Goal: Task Accomplishment & Management: Complete application form

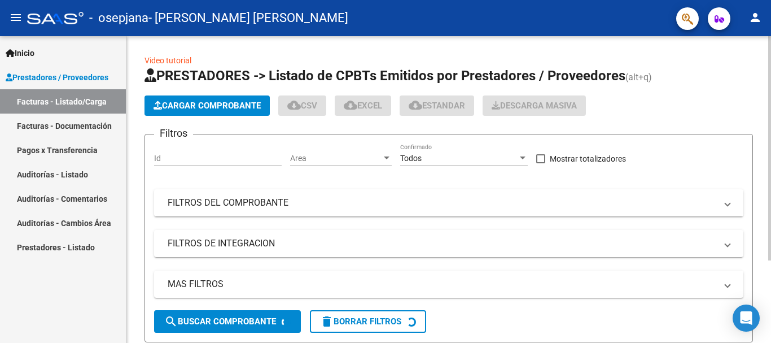
click at [211, 103] on span "Cargar Comprobante" at bounding box center [207, 105] width 107 height 10
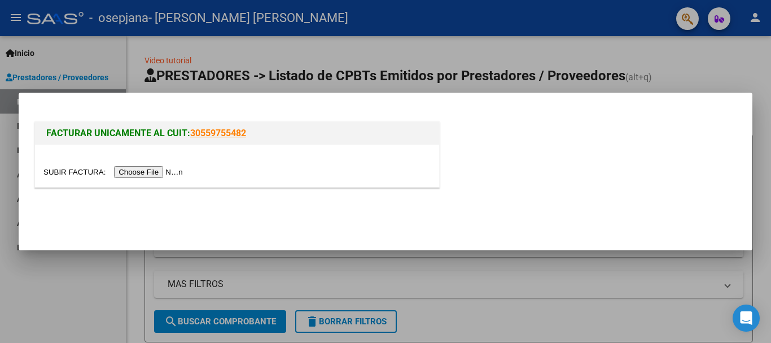
click at [179, 169] on input "file" at bounding box center [114, 172] width 143 height 12
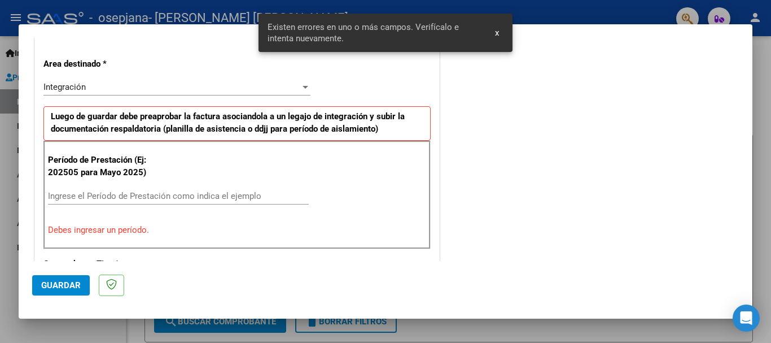
scroll to position [261, 0]
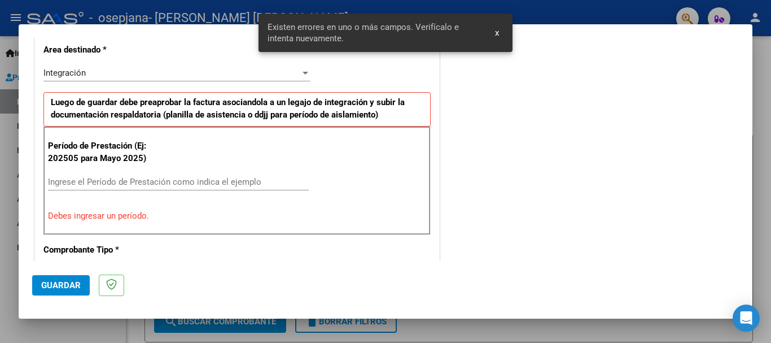
click at [137, 183] on input "Ingrese el Período de Prestación como indica el ejemplo" at bounding box center [178, 182] width 261 height 10
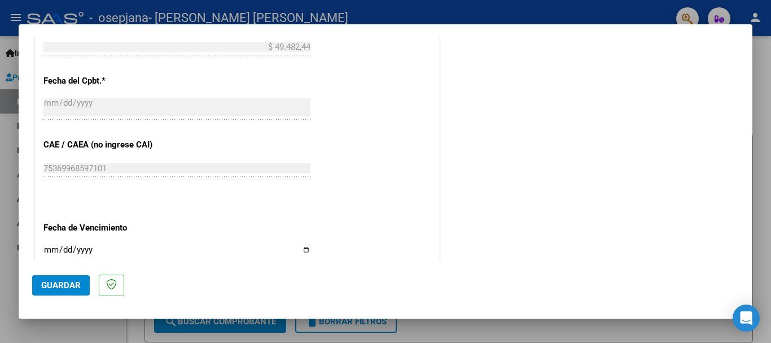
scroll to position [656, 0]
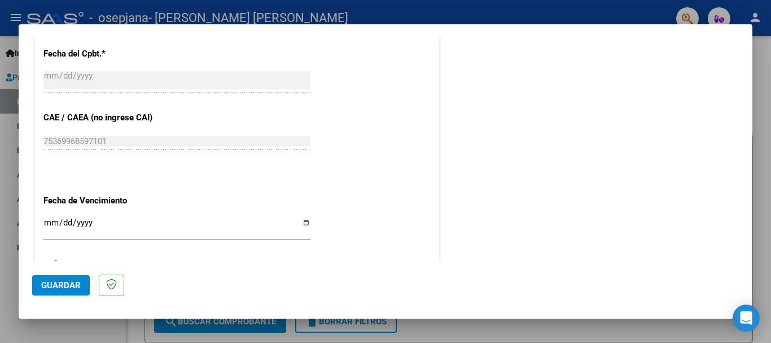
type input "202508"
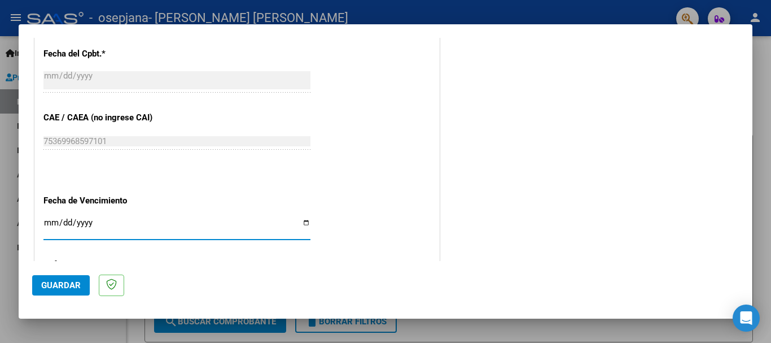
click at [46, 225] on input "Ingresar la fecha" at bounding box center [176, 227] width 267 height 18
type input "[DATE]"
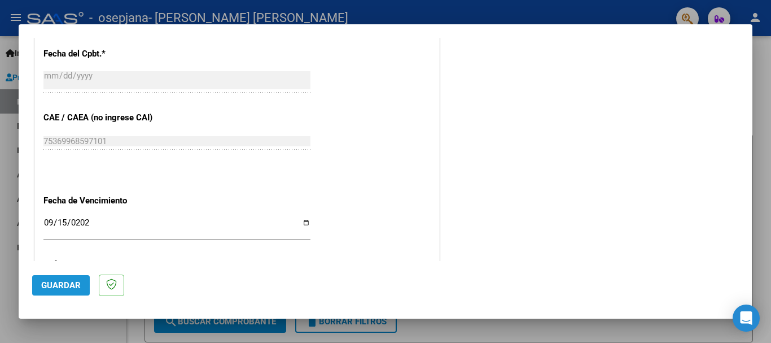
click at [68, 285] on span "Guardar" at bounding box center [61, 285] width 40 height 10
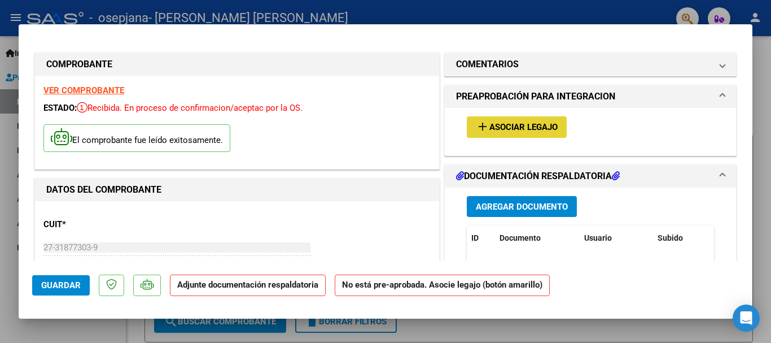
click at [476, 131] on mat-icon "add" at bounding box center [483, 127] width 14 height 14
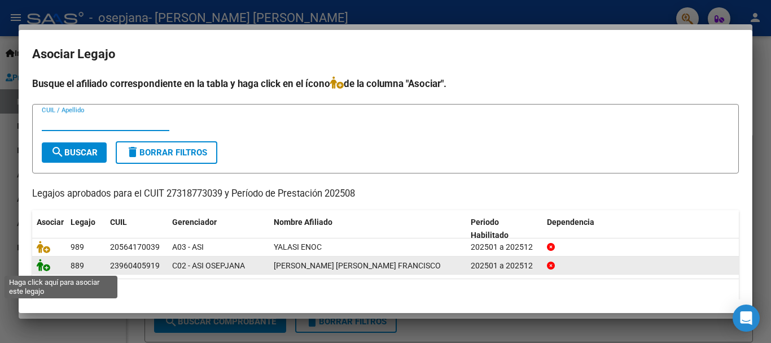
click at [49, 268] on icon at bounding box center [44, 264] width 14 height 12
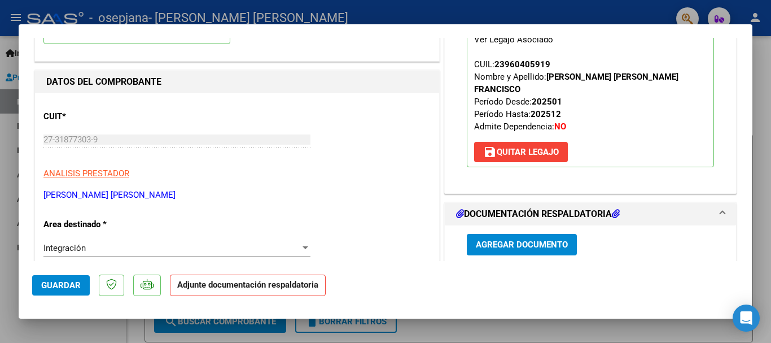
scroll to position [113, 0]
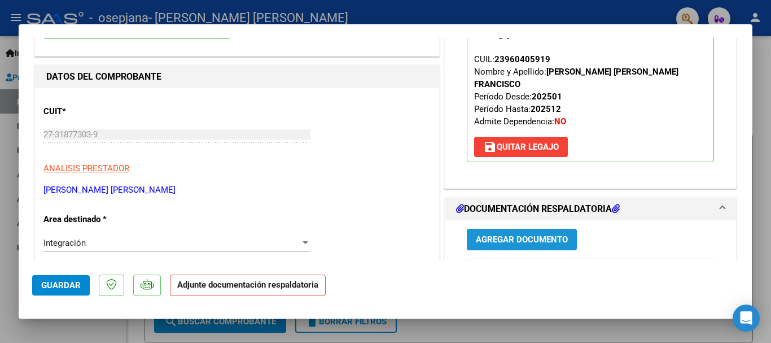
click at [532, 235] on span "Agregar Documento" at bounding box center [522, 240] width 92 height 10
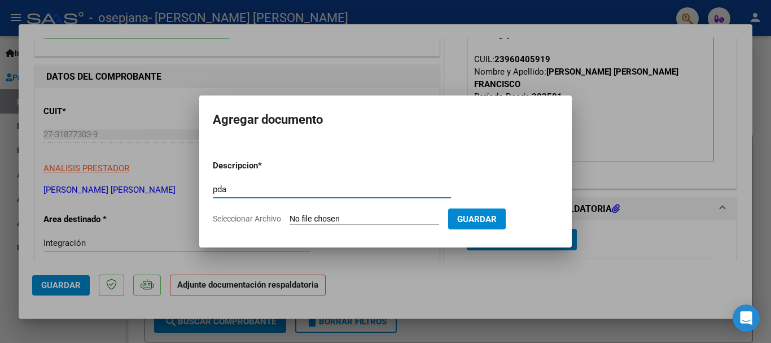
type input "pda"
click at [321, 221] on input "Seleccionar Archivo" at bounding box center [365, 219] width 150 height 11
type input "C:\fakepath\Documento 77 (12).pdf"
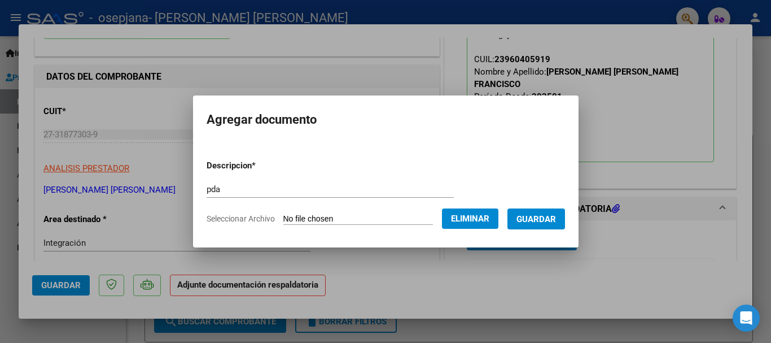
click at [545, 222] on span "Guardar" at bounding box center [536, 219] width 40 height 10
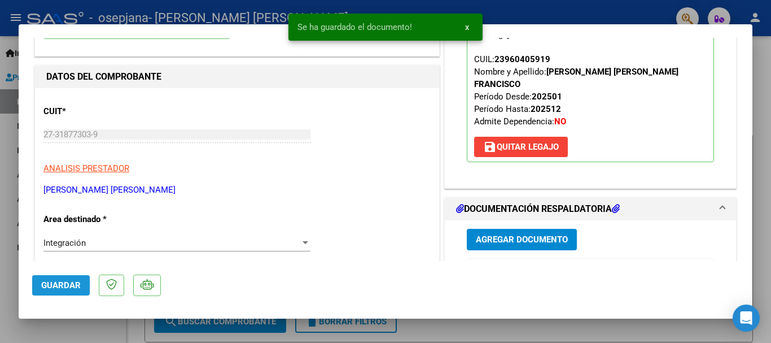
click at [64, 286] on span "Guardar" at bounding box center [61, 285] width 40 height 10
click at [58, 283] on span "Guardar" at bounding box center [61, 285] width 40 height 10
click at [0, 205] on div at bounding box center [385, 171] width 771 height 343
type input "$ 0,00"
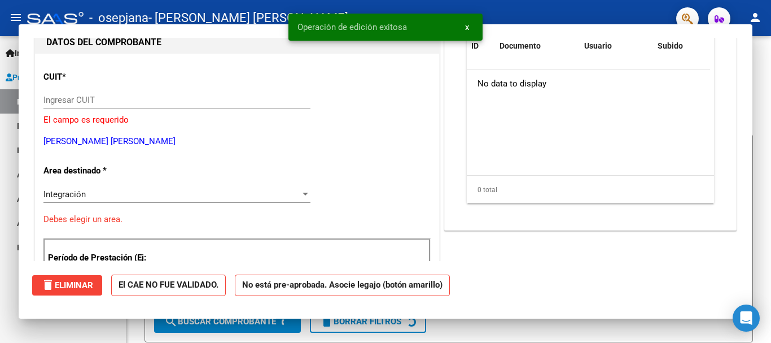
scroll to position [120, 0]
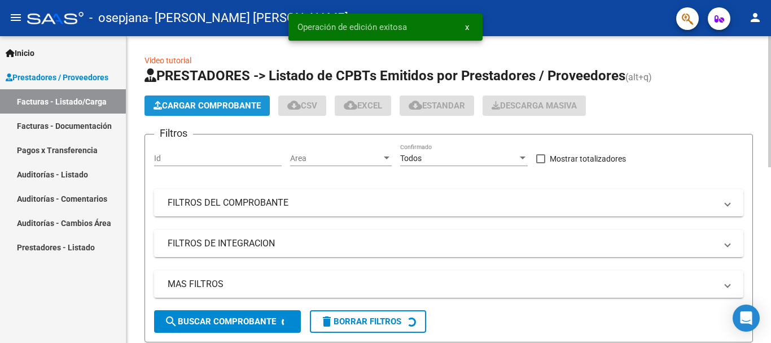
click at [235, 102] on span "Cargar Comprobante" at bounding box center [207, 105] width 107 height 10
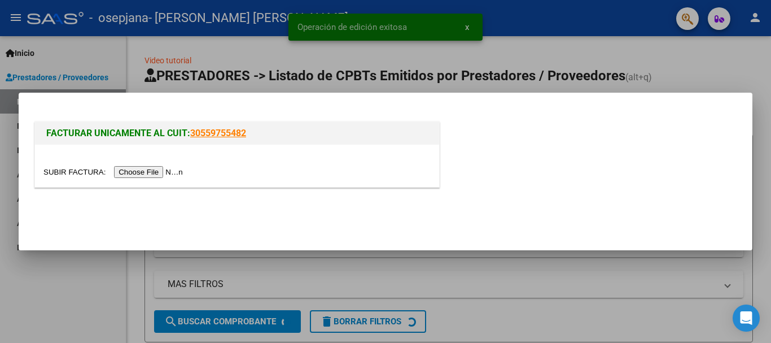
click at [168, 174] on input "file" at bounding box center [114, 172] width 143 height 12
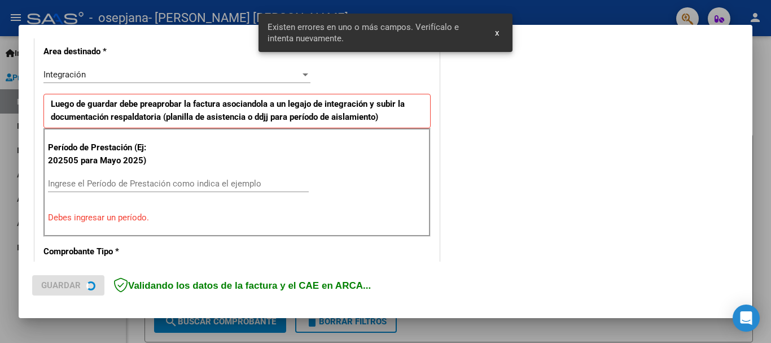
scroll to position [261, 0]
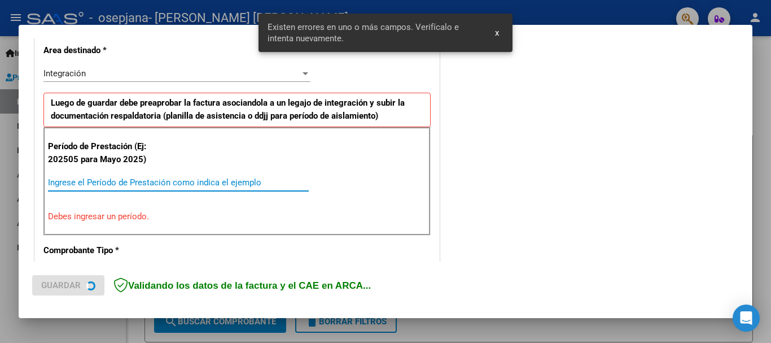
click at [154, 185] on input "Ingrese el Período de Prestación como indica el ejemplo" at bounding box center [178, 182] width 261 height 10
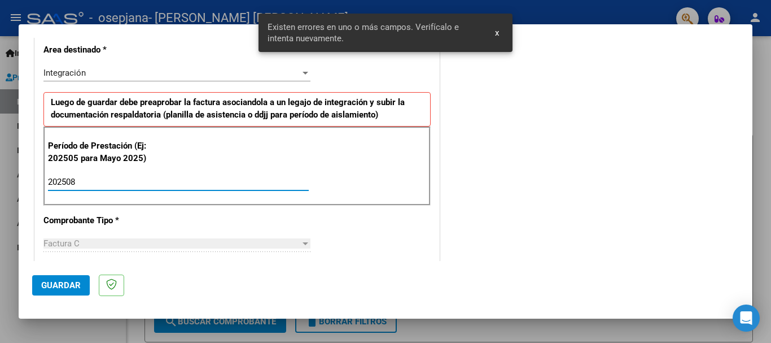
type input "202508"
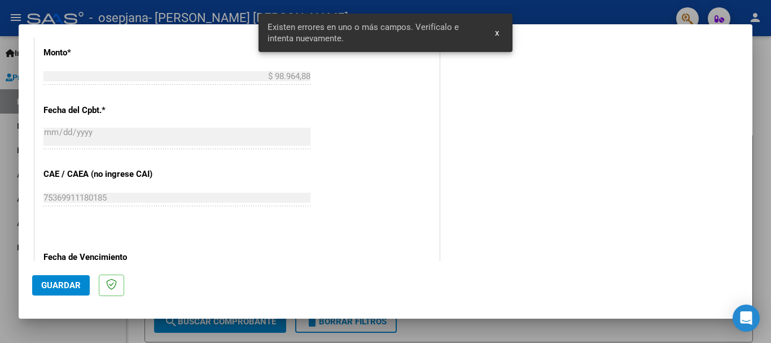
scroll to position [656, 0]
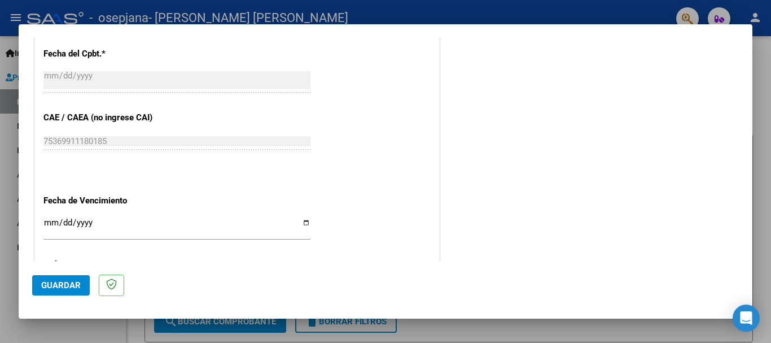
click at [50, 227] on input "Ingresar la fecha" at bounding box center [176, 227] width 267 height 18
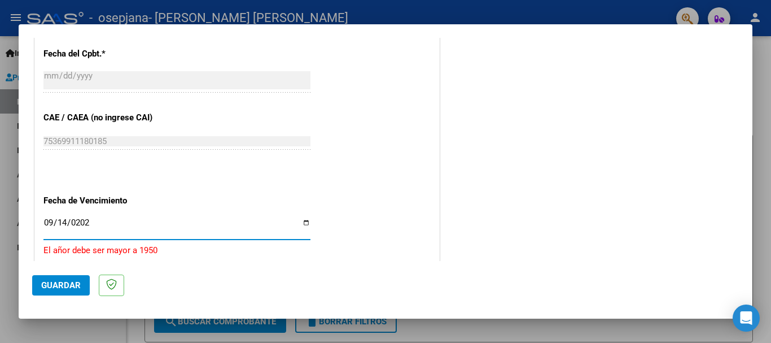
type input "[DATE]"
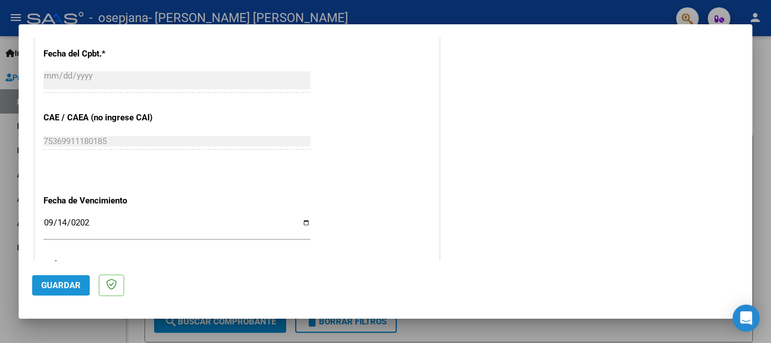
click at [61, 281] on span "Guardar" at bounding box center [61, 285] width 40 height 10
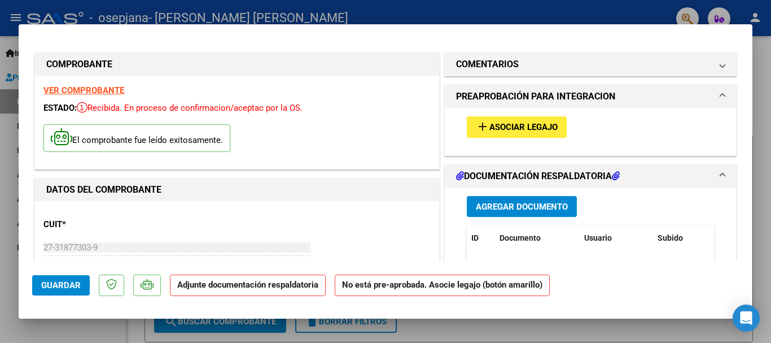
click at [501, 136] on button "add Asociar Legajo" at bounding box center [517, 126] width 100 height 21
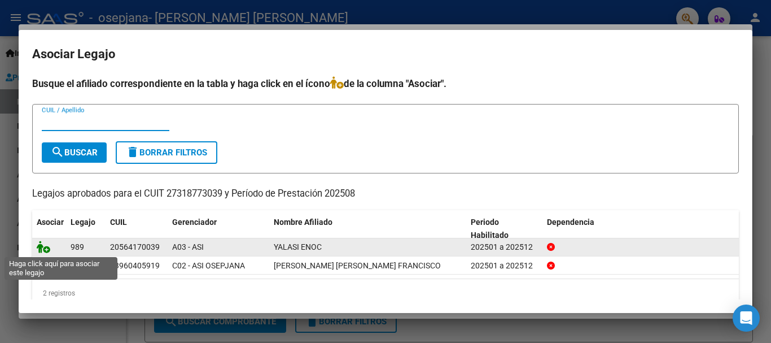
click at [46, 247] on icon at bounding box center [44, 246] width 14 height 12
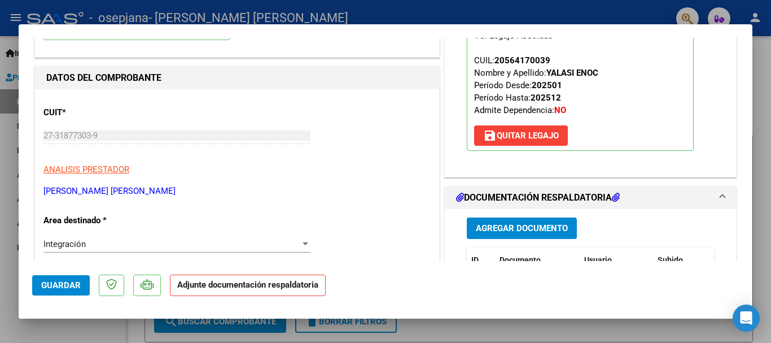
scroll to position [113, 0]
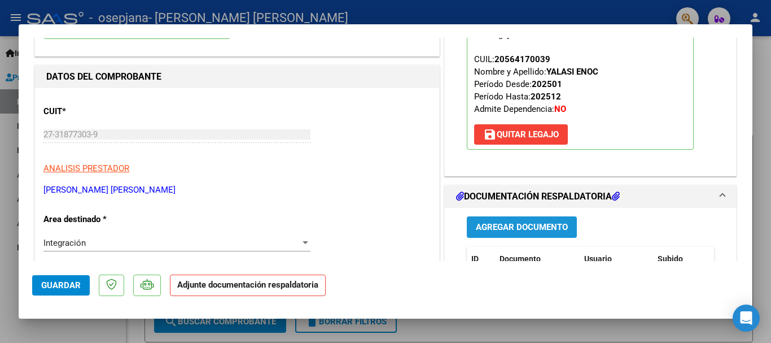
click at [510, 227] on span "Agregar Documento" at bounding box center [522, 227] width 92 height 10
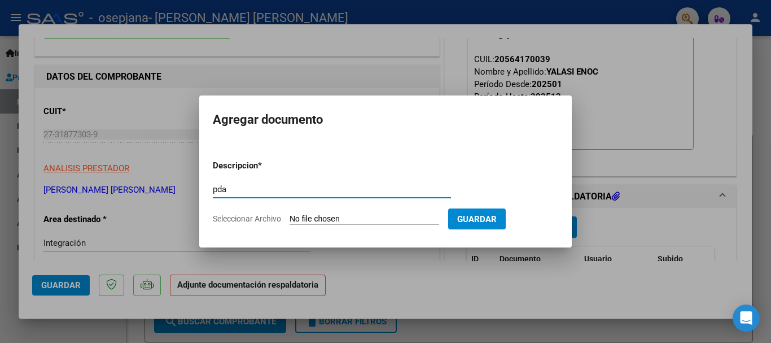
type input "pda"
click at [356, 218] on input "Seleccionar Archivo" at bounding box center [365, 219] width 150 height 11
type input "C:\fakepath\Documento 36 (1).pdf"
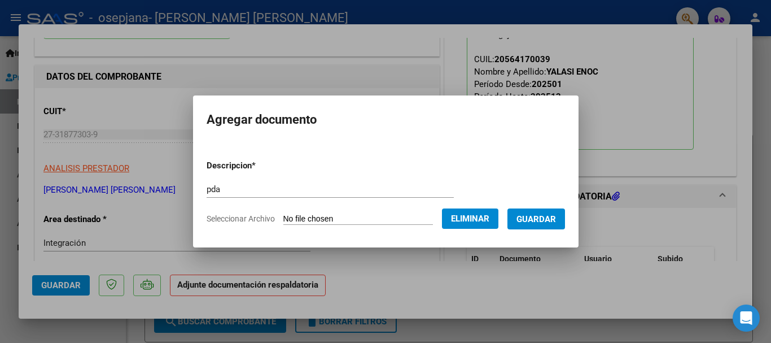
click at [549, 220] on span "Guardar" at bounding box center [536, 219] width 40 height 10
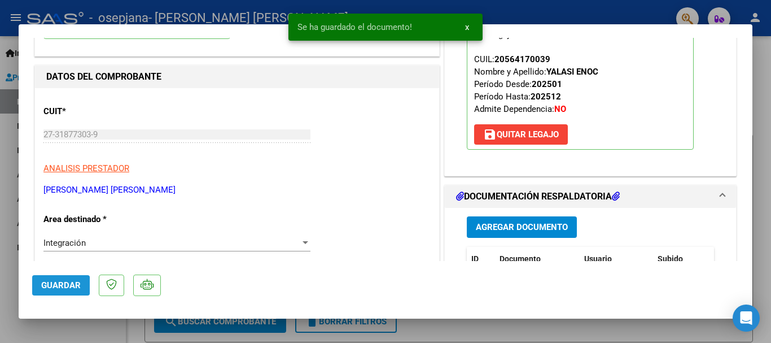
click at [46, 286] on span "Guardar" at bounding box center [61, 285] width 40 height 10
click at [46, 285] on span "Guardar" at bounding box center [61, 285] width 40 height 10
click at [45, 284] on span "Guardar" at bounding box center [61, 285] width 40 height 10
click at [0, 251] on div at bounding box center [385, 171] width 771 height 343
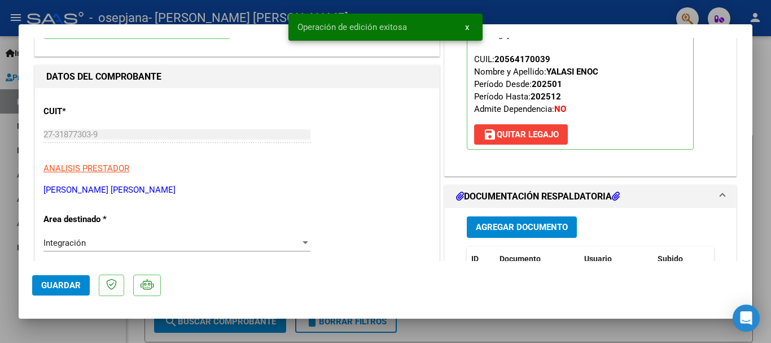
type input "$ 0,00"
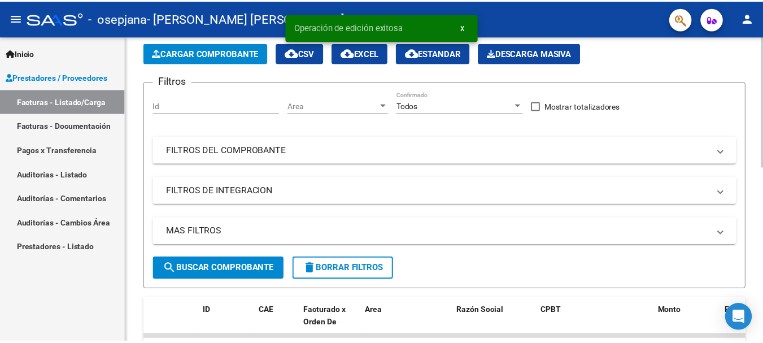
scroll to position [0, 0]
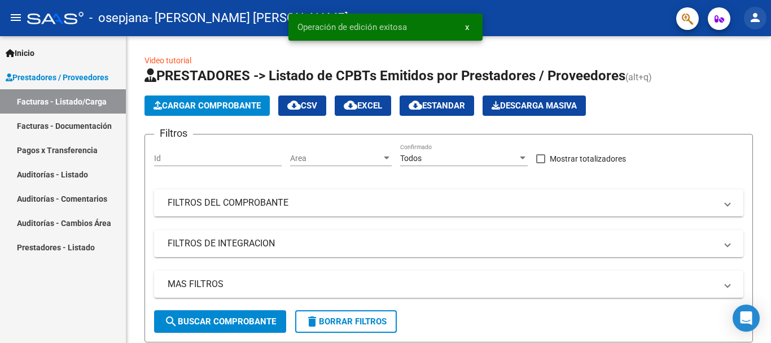
click at [752, 20] on mat-icon "person" at bounding box center [755, 18] width 14 height 14
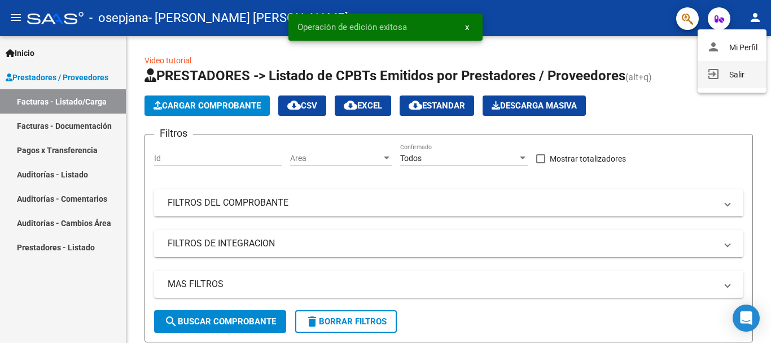
click at [711, 75] on mat-icon "exit_to_app" at bounding box center [714, 74] width 14 height 14
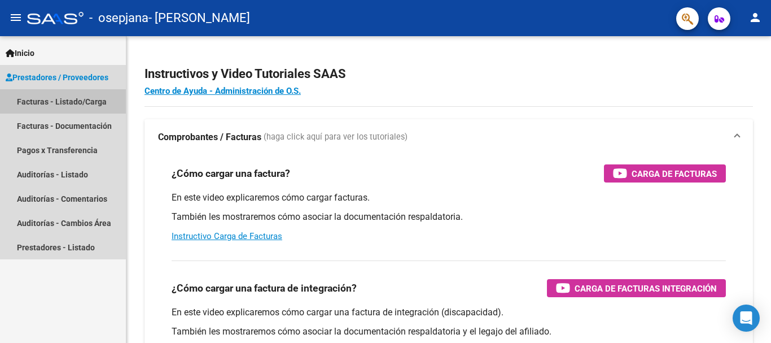
click at [78, 102] on link "Facturas - Listado/Carga" at bounding box center [63, 101] width 126 height 24
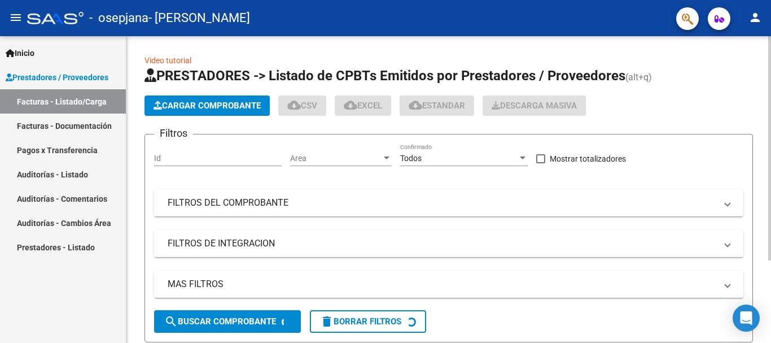
click at [220, 100] on span "Cargar Comprobante" at bounding box center [207, 105] width 107 height 10
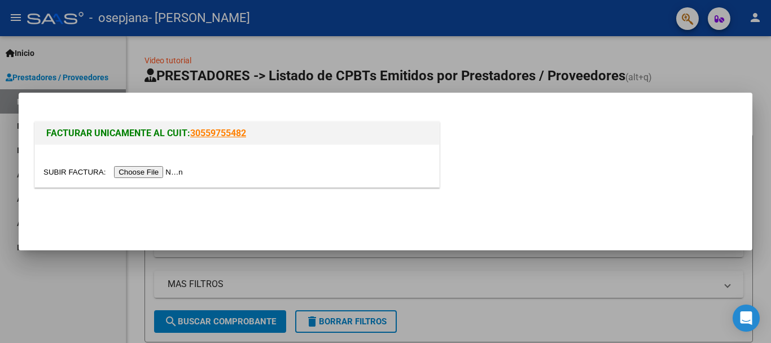
click at [145, 172] on input "file" at bounding box center [114, 172] width 143 height 12
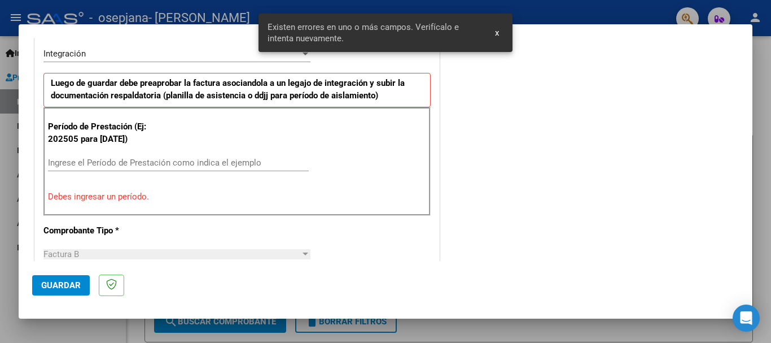
scroll to position [266, 0]
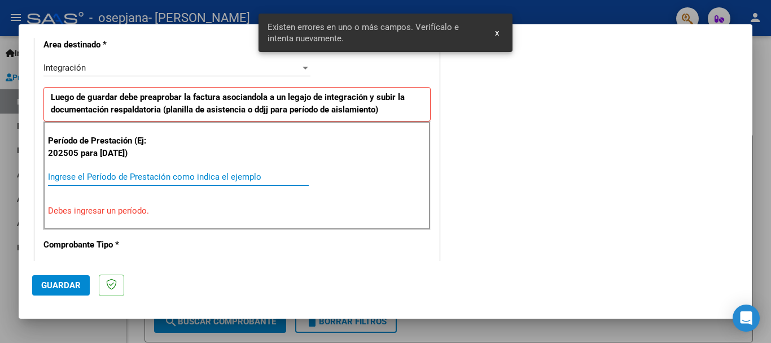
click at [179, 181] on input "Ingrese el Período de Prestación como indica el ejemplo" at bounding box center [178, 177] width 261 height 10
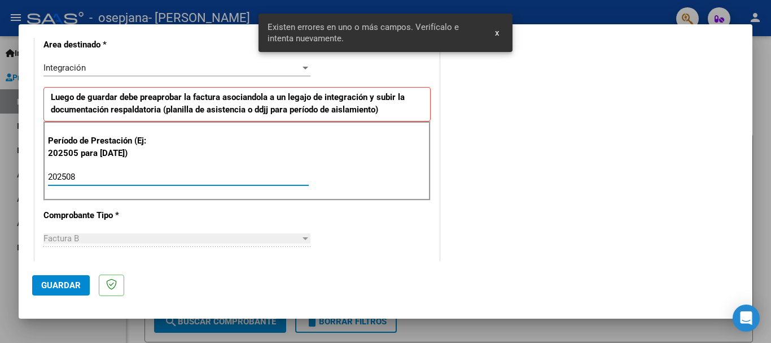
type input "202508"
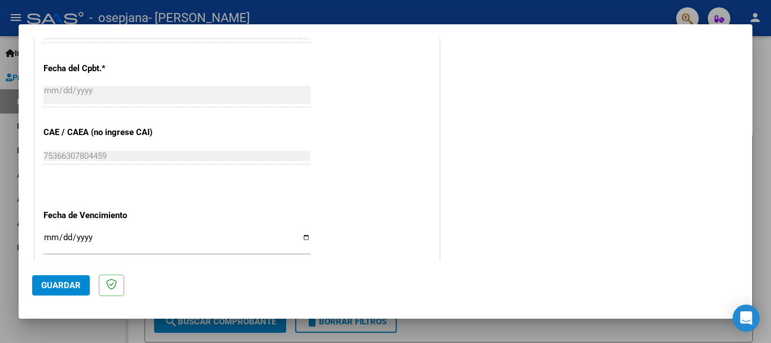
scroll to position [661, 0]
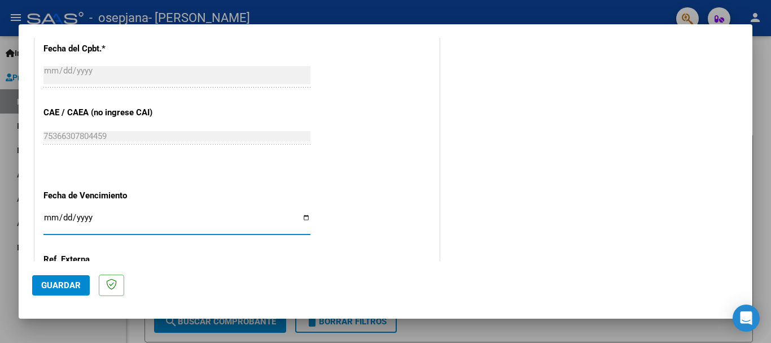
click at [51, 215] on input "Ingresar la fecha" at bounding box center [176, 222] width 267 height 18
type input "2025-09-18"
click at [65, 288] on span "Guardar" at bounding box center [61, 285] width 40 height 10
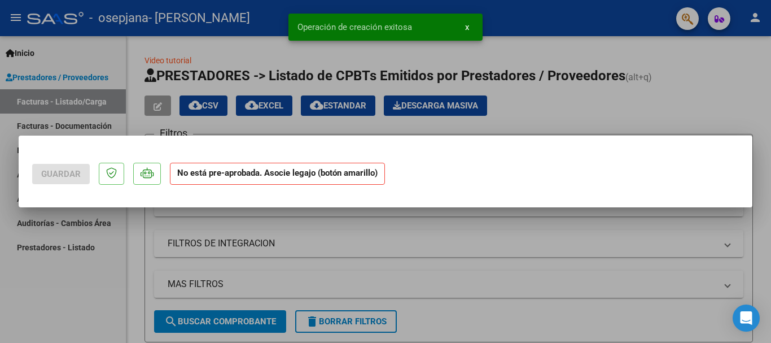
scroll to position [0, 0]
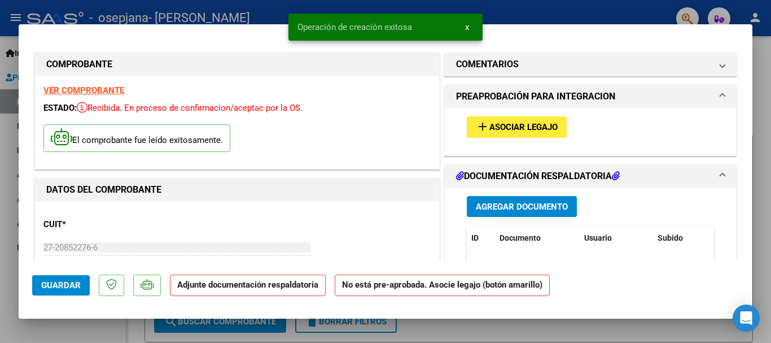
click at [494, 124] on span "Asociar Legajo" at bounding box center [523, 127] width 68 height 10
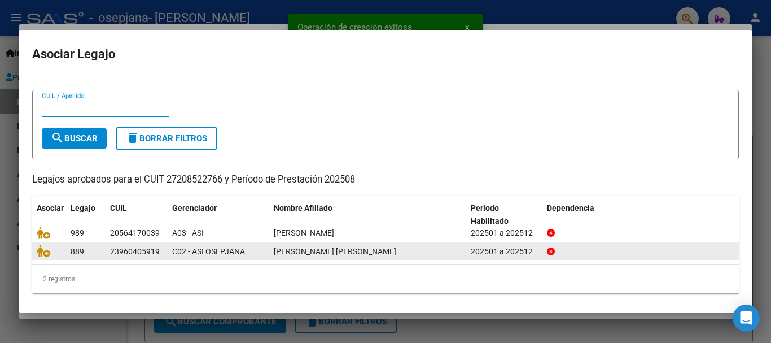
scroll to position [18, 0]
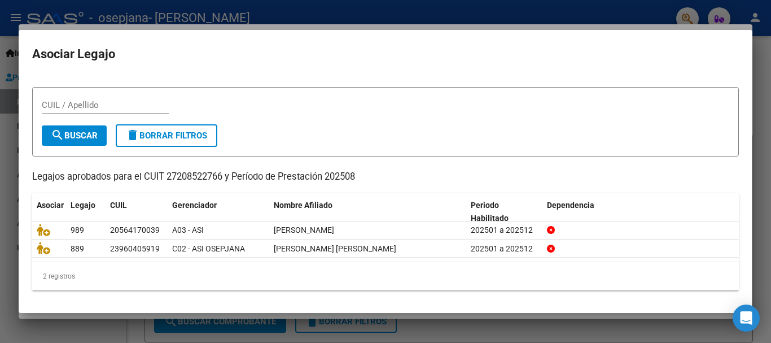
click at [520, 163] on div "Busque el afiliado correspondiente en la tabla y haga click en el ícono de la c…" at bounding box center [385, 174] width 707 height 231
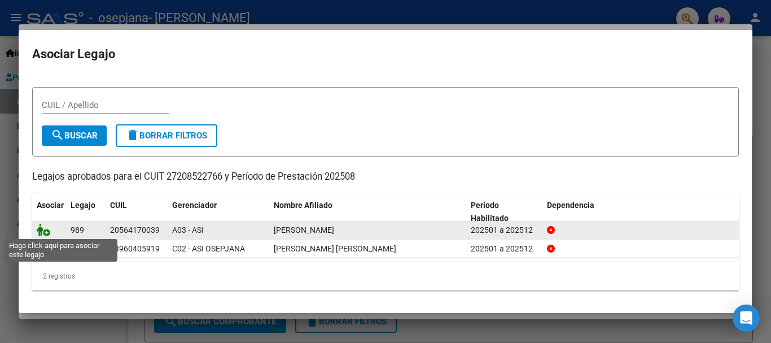
click at [43, 228] on icon at bounding box center [44, 230] width 14 height 12
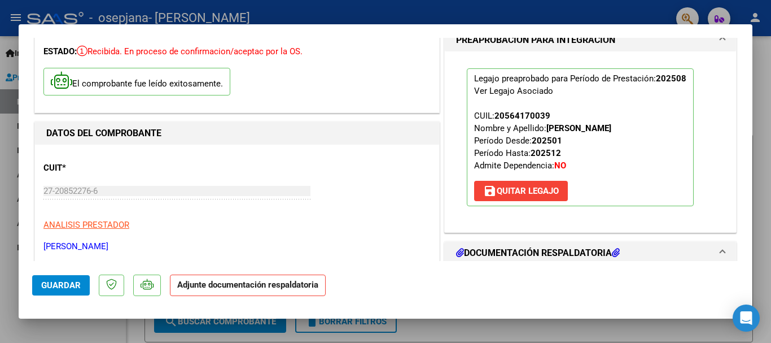
scroll to position [113, 0]
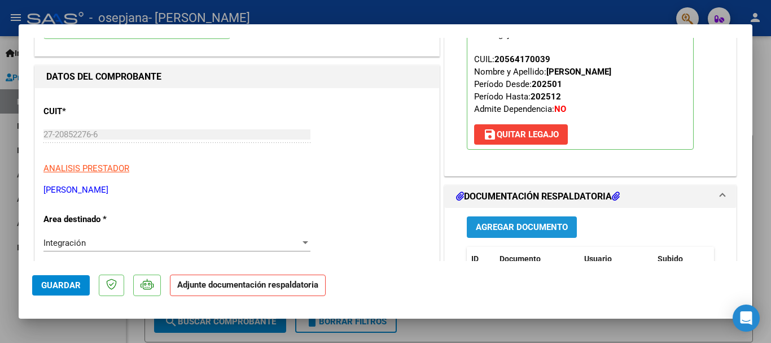
click at [513, 229] on span "Agregar Documento" at bounding box center [522, 227] width 92 height 10
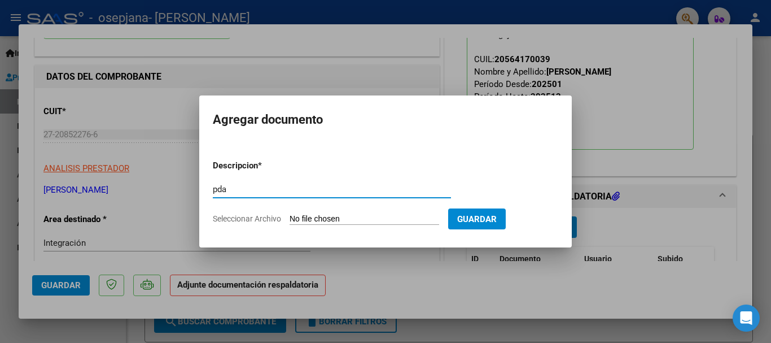
type input "pda"
click at [354, 219] on input "Seleccionar Archivo" at bounding box center [365, 219] width 150 height 11
type input "C:\fakepath\Documento 36 (2).pdf"
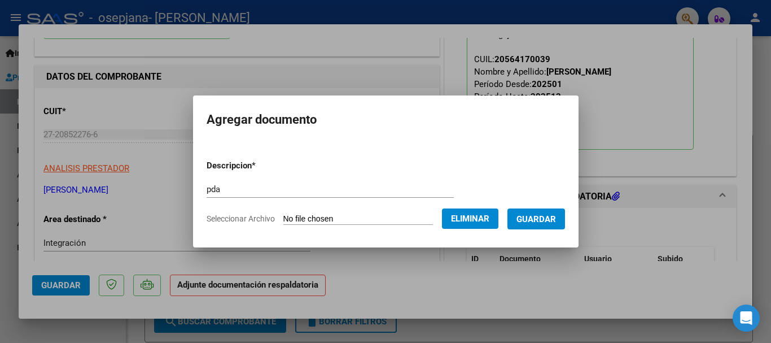
click at [545, 219] on span "Guardar" at bounding box center [536, 219] width 40 height 10
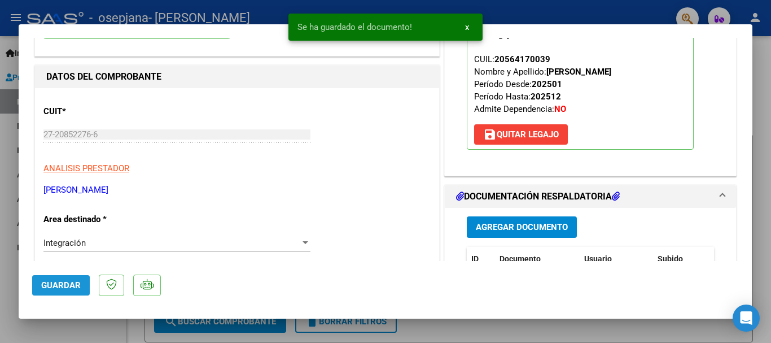
click at [51, 287] on span "Guardar" at bounding box center [61, 285] width 40 height 10
click at [45, 280] on span "Guardar" at bounding box center [61, 285] width 40 height 10
click at [0, 220] on div at bounding box center [385, 171] width 771 height 343
type input "$ 0,00"
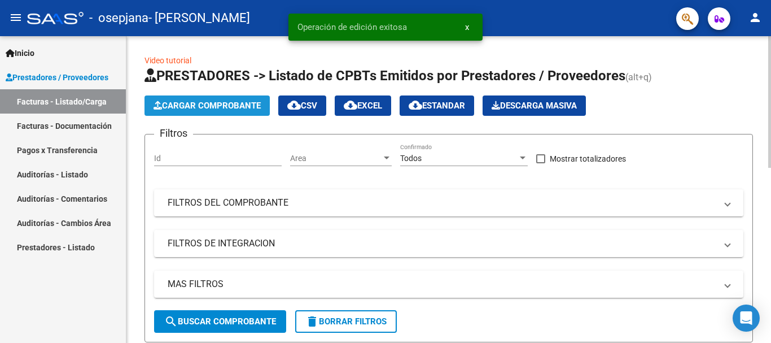
click at [160, 109] on icon "button" at bounding box center [158, 105] width 8 height 8
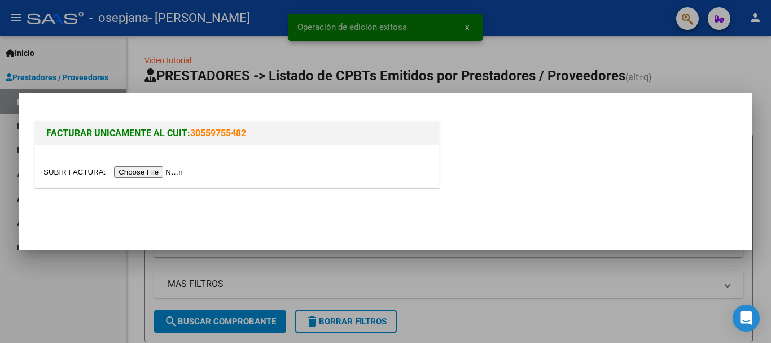
click at [186, 169] on input "file" at bounding box center [114, 172] width 143 height 12
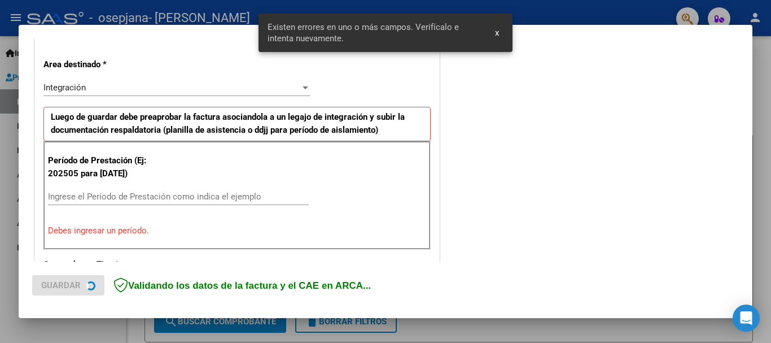
scroll to position [261, 0]
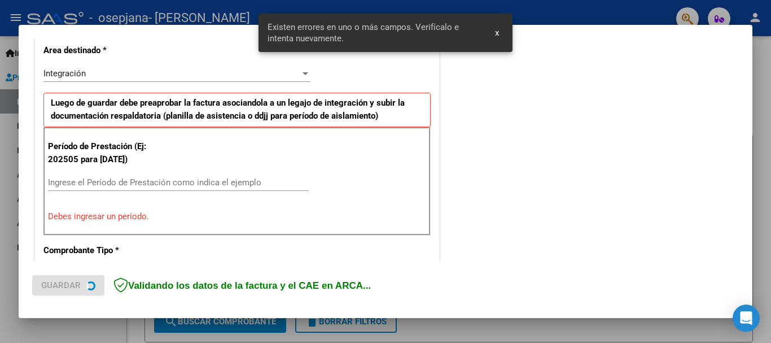
click at [219, 185] on input "Ingrese el Período de Prestación como indica el ejemplo" at bounding box center [178, 182] width 261 height 10
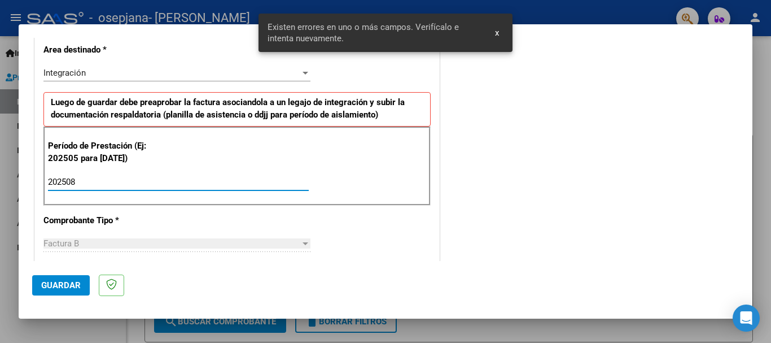
type input "202508"
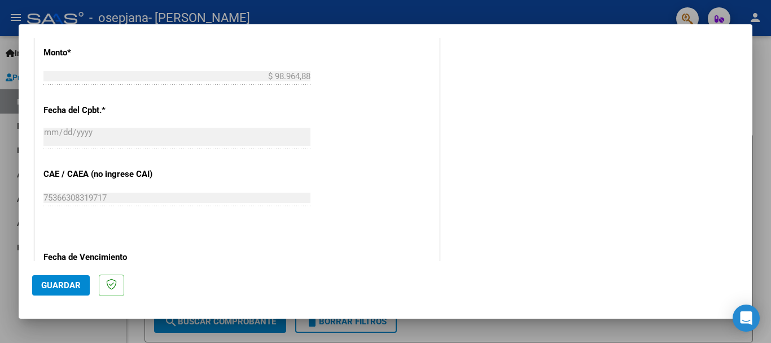
scroll to position [656, 0]
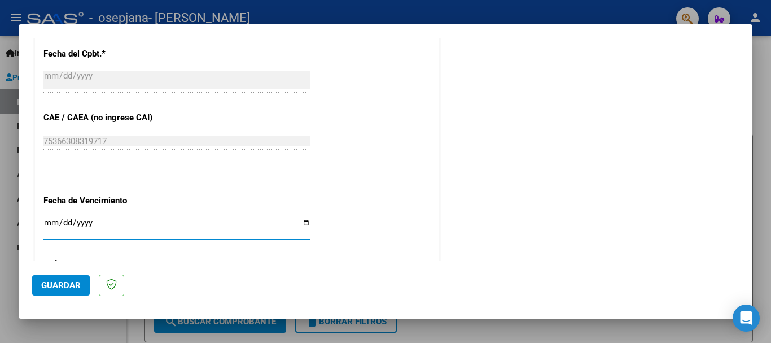
click at [51, 219] on input "Ingresar la fecha" at bounding box center [176, 227] width 267 height 18
type input "2025-09-18"
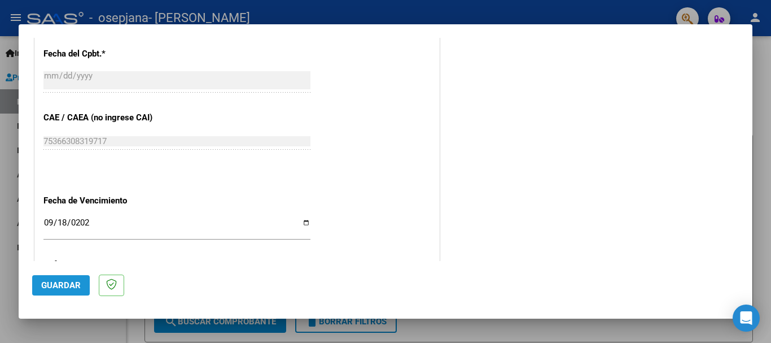
click at [63, 286] on span "Guardar" at bounding box center [61, 285] width 40 height 10
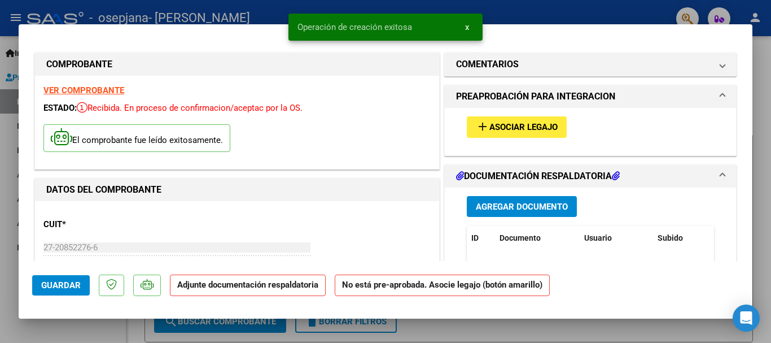
click at [567, 117] on div "add Asociar Legajo" at bounding box center [590, 127] width 264 height 38
click at [544, 123] on span "Asociar Legajo" at bounding box center [523, 127] width 68 height 10
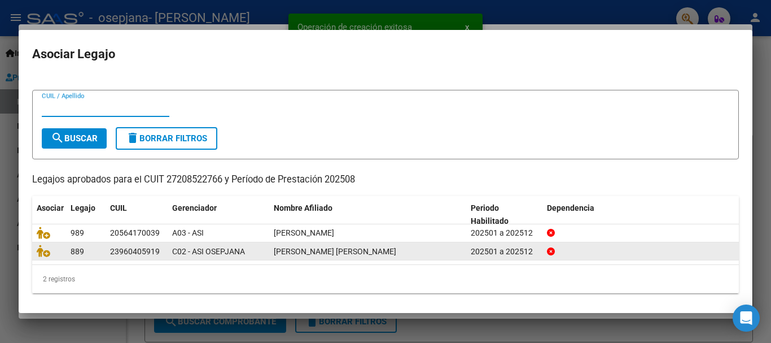
scroll to position [18, 0]
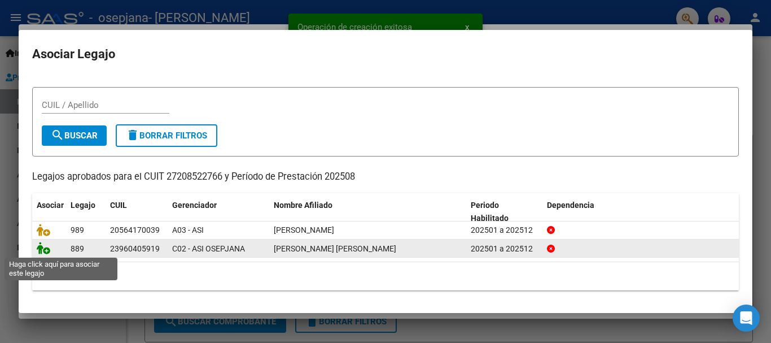
click at [46, 249] on icon at bounding box center [44, 248] width 14 height 12
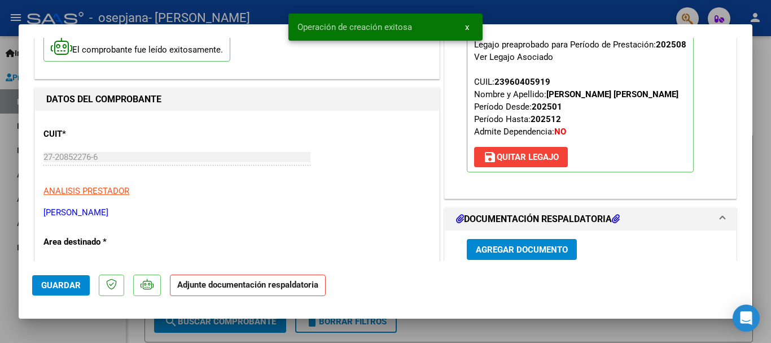
scroll to position [113, 0]
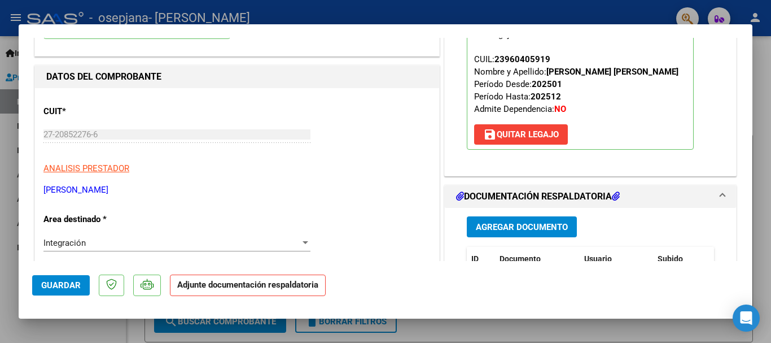
click at [530, 230] on span "Agregar Documento" at bounding box center [522, 227] width 92 height 10
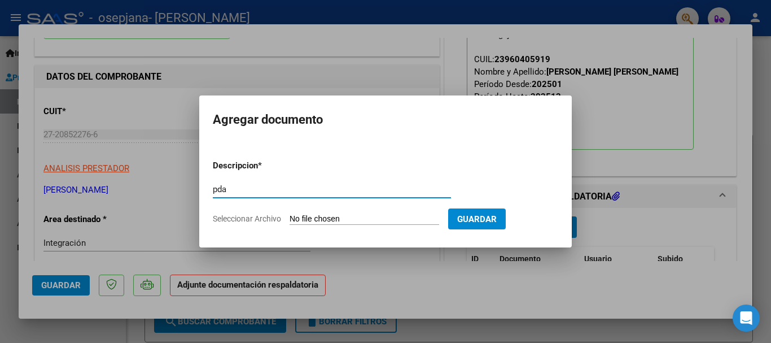
type input "pda"
click at [347, 215] on input "Seleccionar Archivo" at bounding box center [365, 219] width 150 height 11
type input "C:\fakepath\Documento 77.pdf"
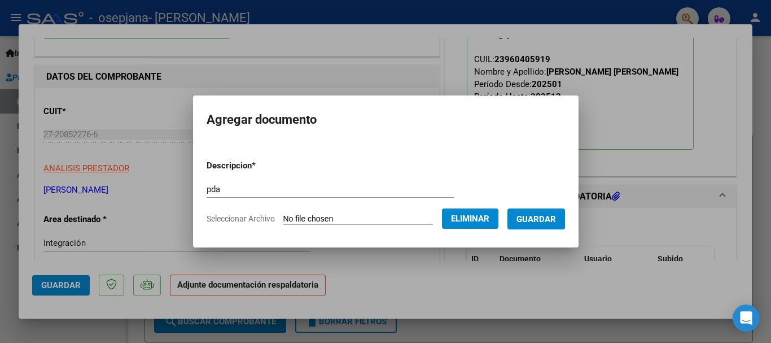
click at [549, 228] on button "Guardar" at bounding box center [536, 218] width 58 height 21
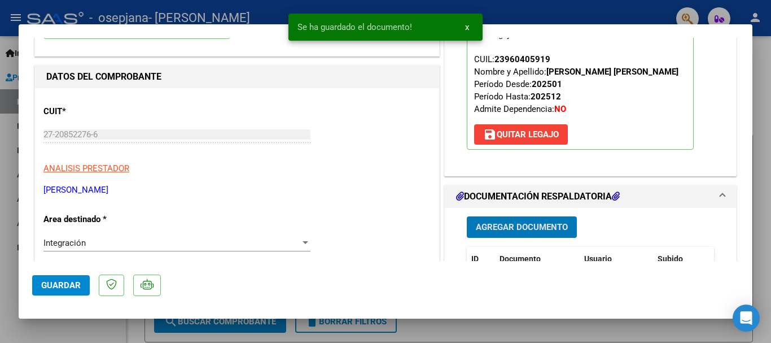
click at [73, 284] on span "Guardar" at bounding box center [61, 285] width 40 height 10
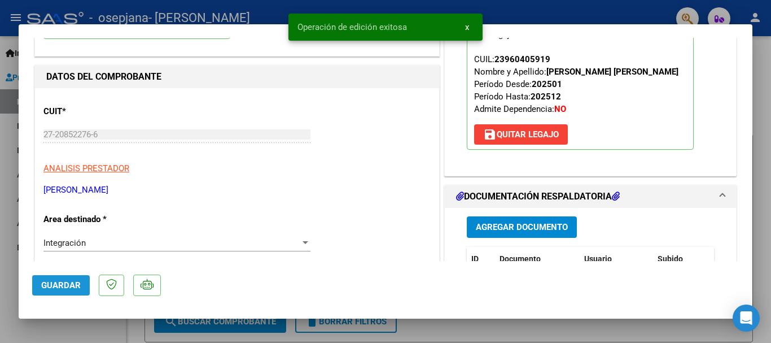
click at [60, 284] on span "Guardar" at bounding box center [61, 285] width 40 height 10
click at [0, 220] on div at bounding box center [385, 171] width 771 height 343
type input "$ 0,00"
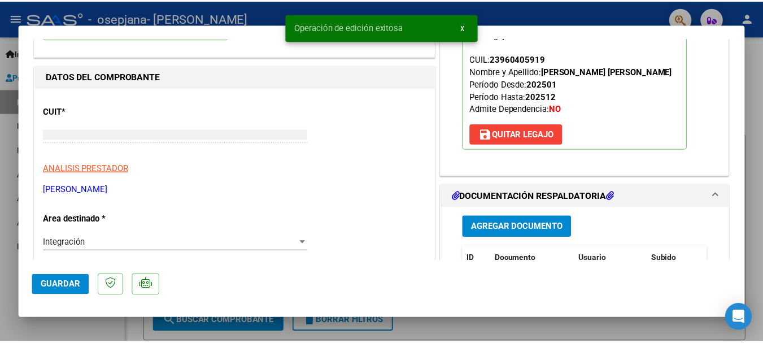
scroll to position [120, 0]
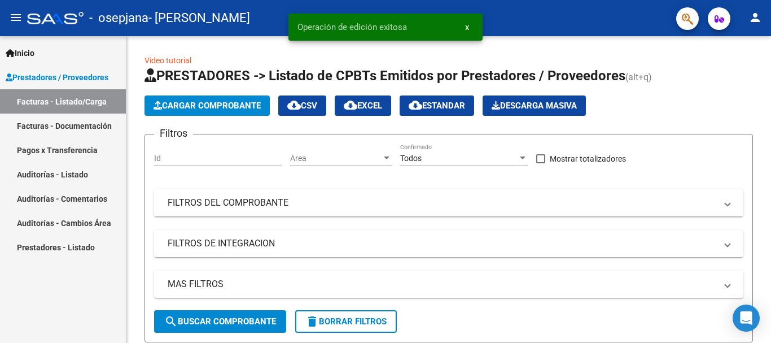
click at [750, 19] on mat-icon "person" at bounding box center [755, 18] width 14 height 14
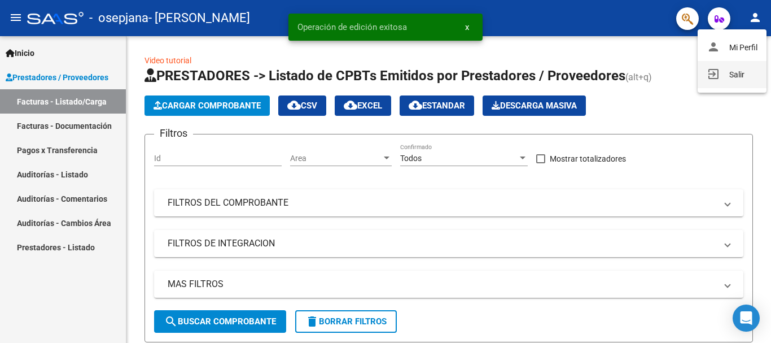
click at [713, 79] on mat-icon "exit_to_app" at bounding box center [714, 74] width 14 height 14
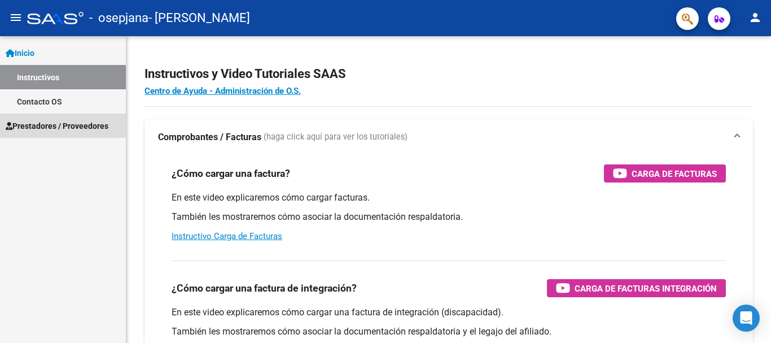
click at [60, 120] on span "Prestadores / Proveedores" at bounding box center [57, 126] width 103 height 12
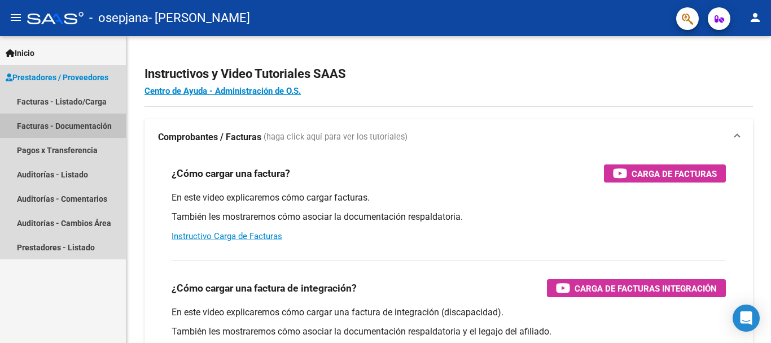
click at [69, 149] on mat-nav-list "Facturas - Listado/Carga Facturas - Documentación Pagos x Transferencia Auditor…" at bounding box center [63, 174] width 126 height 170
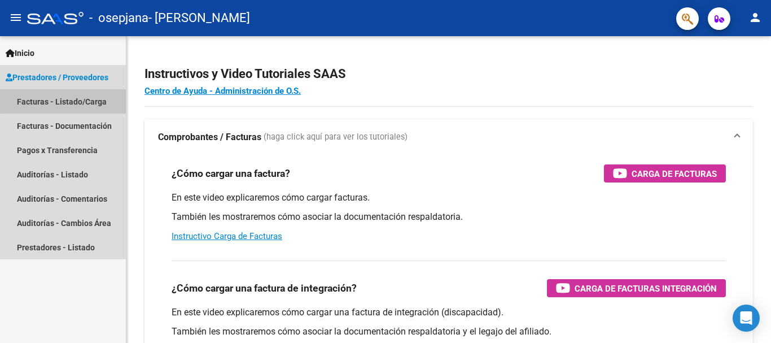
click at [84, 91] on link "Facturas - Listado/Carga" at bounding box center [63, 101] width 126 height 24
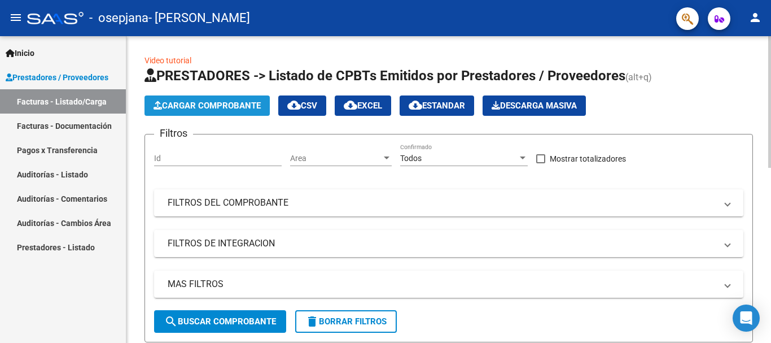
click at [202, 106] on span "Cargar Comprobante" at bounding box center [207, 105] width 107 height 10
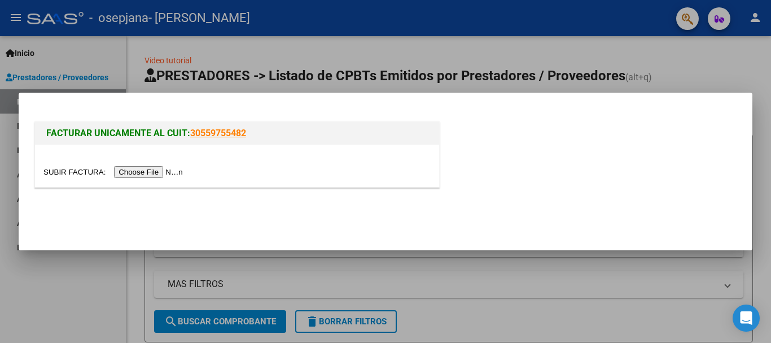
click at [158, 177] on input "file" at bounding box center [114, 172] width 143 height 12
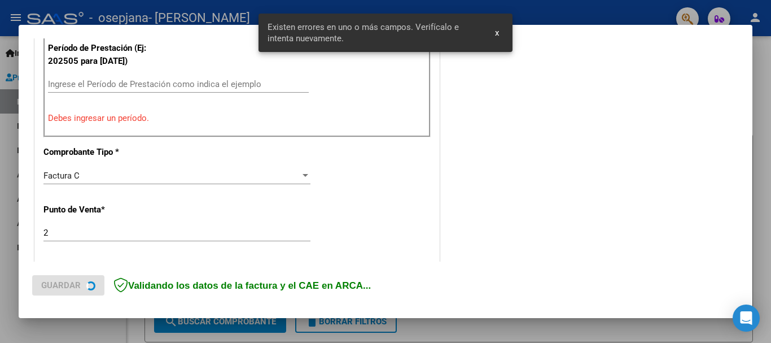
scroll to position [360, 0]
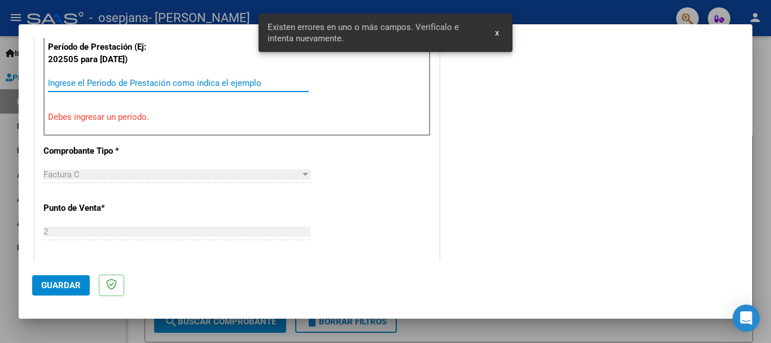
click at [168, 85] on input "Ingrese el Período de Prestación como indica el ejemplo" at bounding box center [178, 83] width 261 height 10
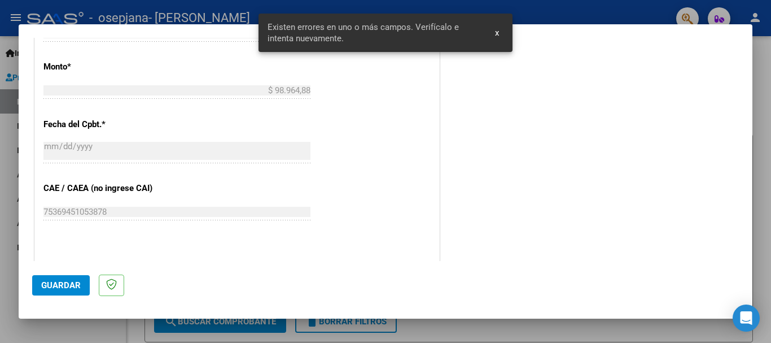
scroll to position [642, 0]
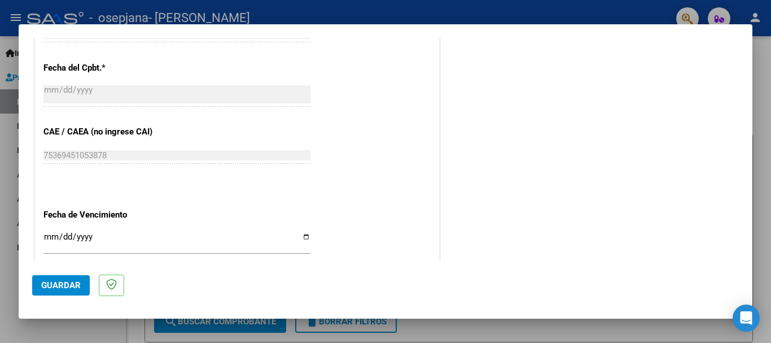
type input "202508"
click at [48, 235] on input "Ingresar la fecha" at bounding box center [176, 241] width 267 height 18
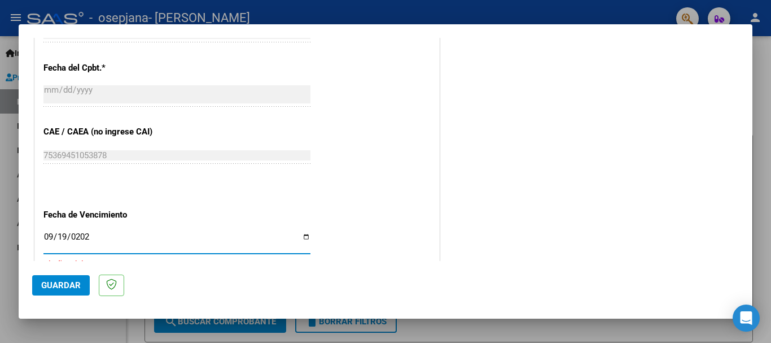
type input "2025-09-19"
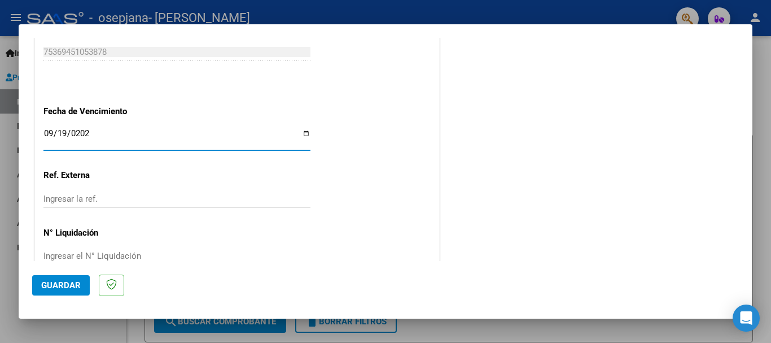
scroll to position [755, 0]
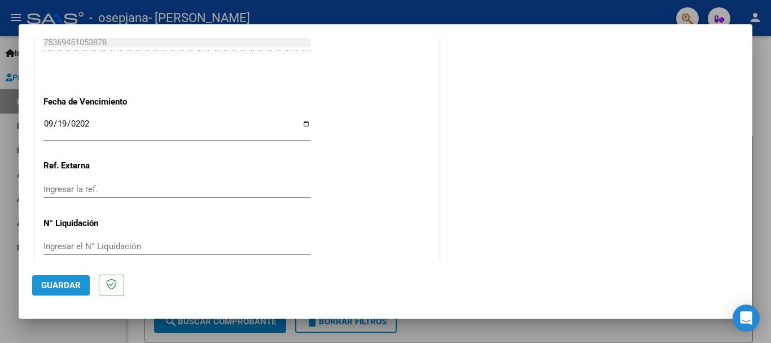
click at [52, 286] on span "Guardar" at bounding box center [61, 285] width 40 height 10
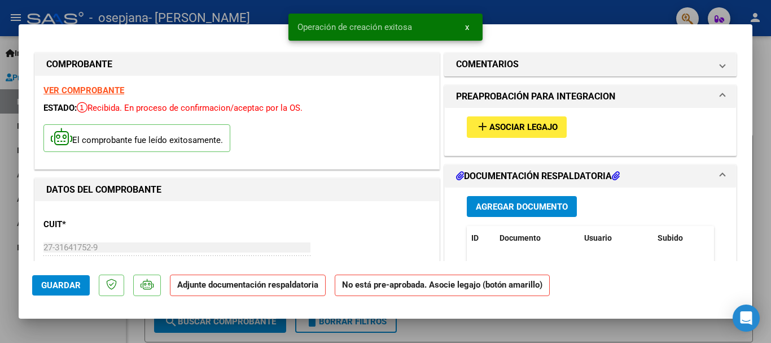
click at [502, 125] on span "Asociar Legajo" at bounding box center [523, 127] width 68 height 10
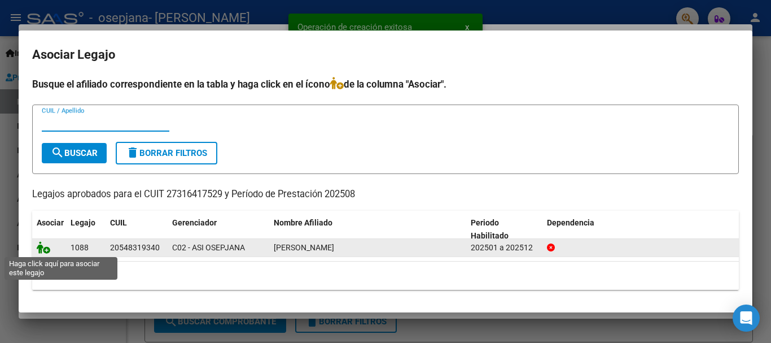
click at [43, 248] on icon at bounding box center [44, 247] width 14 height 12
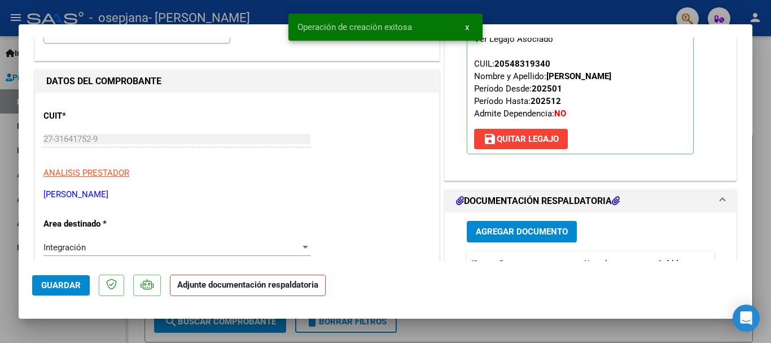
scroll to position [113, 0]
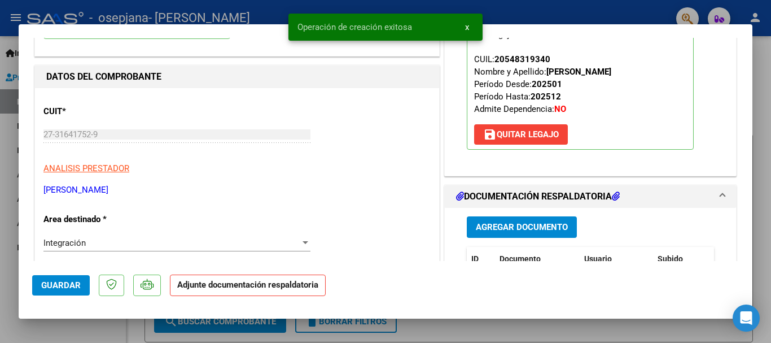
click at [533, 224] on span "Agregar Documento" at bounding box center [522, 227] width 92 height 10
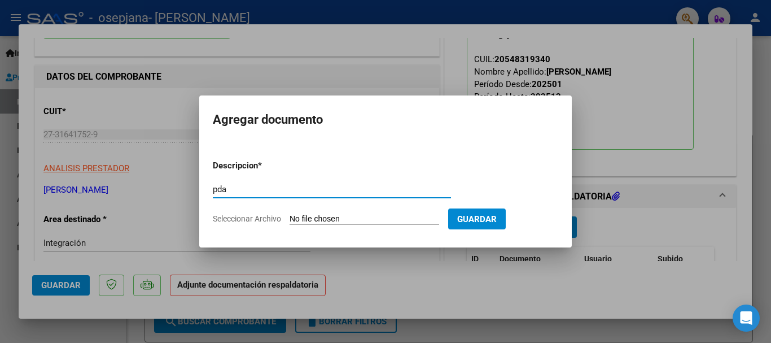
type input "pda"
click at [348, 214] on input "Seleccionar Archivo" at bounding box center [365, 219] width 150 height 11
type input "C:\fakepath\Documento 88 (2).pdf"
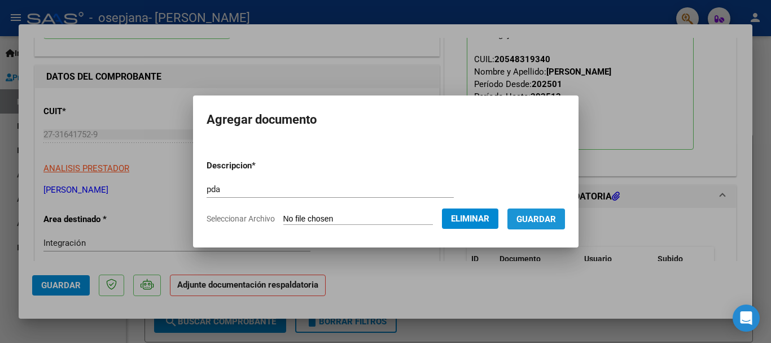
click at [545, 220] on span "Guardar" at bounding box center [536, 219] width 40 height 10
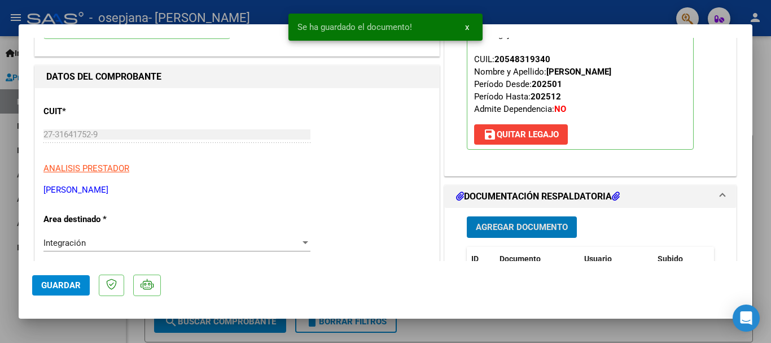
click at [65, 286] on span "Guardar" at bounding box center [61, 285] width 40 height 10
click at [63, 284] on span "Guardar" at bounding box center [61, 285] width 40 height 10
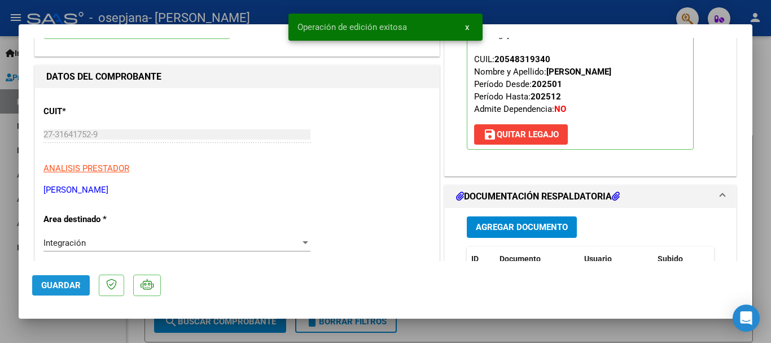
click at [63, 284] on span "Guardar" at bounding box center [61, 285] width 40 height 10
click at [0, 255] on div at bounding box center [385, 171] width 771 height 343
type input "$ 0,00"
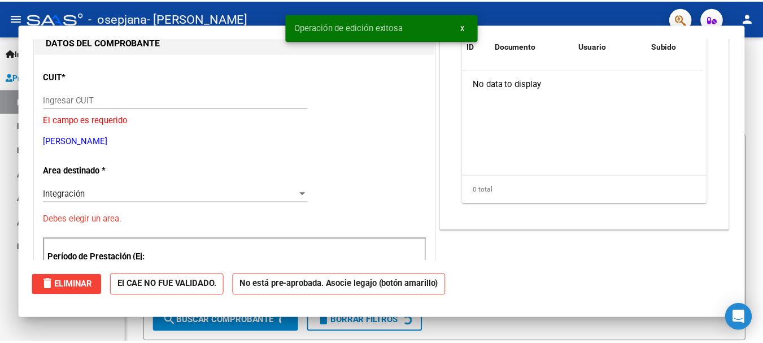
scroll to position [120, 0]
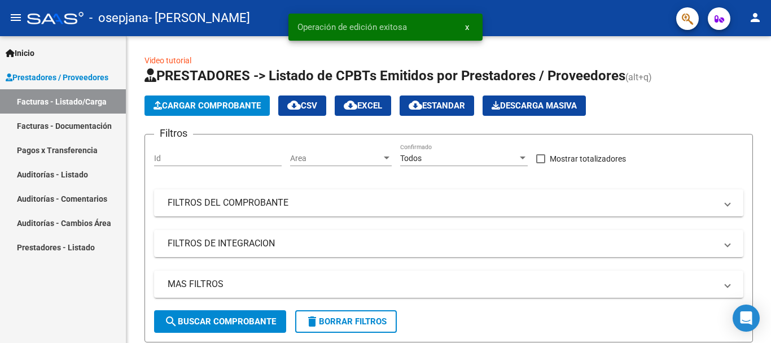
click at [753, 15] on mat-icon "person" at bounding box center [755, 18] width 14 height 14
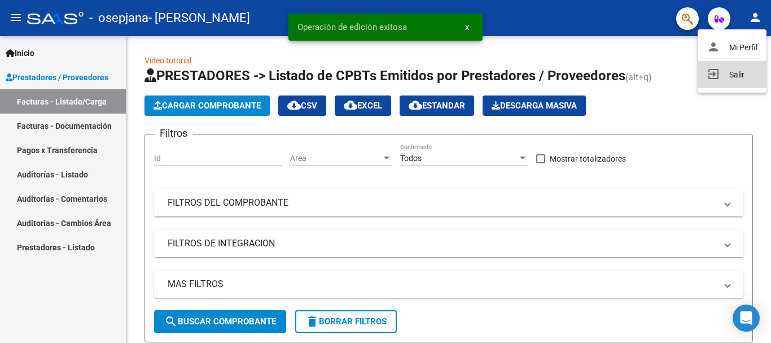
click at [724, 70] on button "exit_to_app Salir" at bounding box center [732, 74] width 69 height 27
